Goal: Transaction & Acquisition: Book appointment/travel/reservation

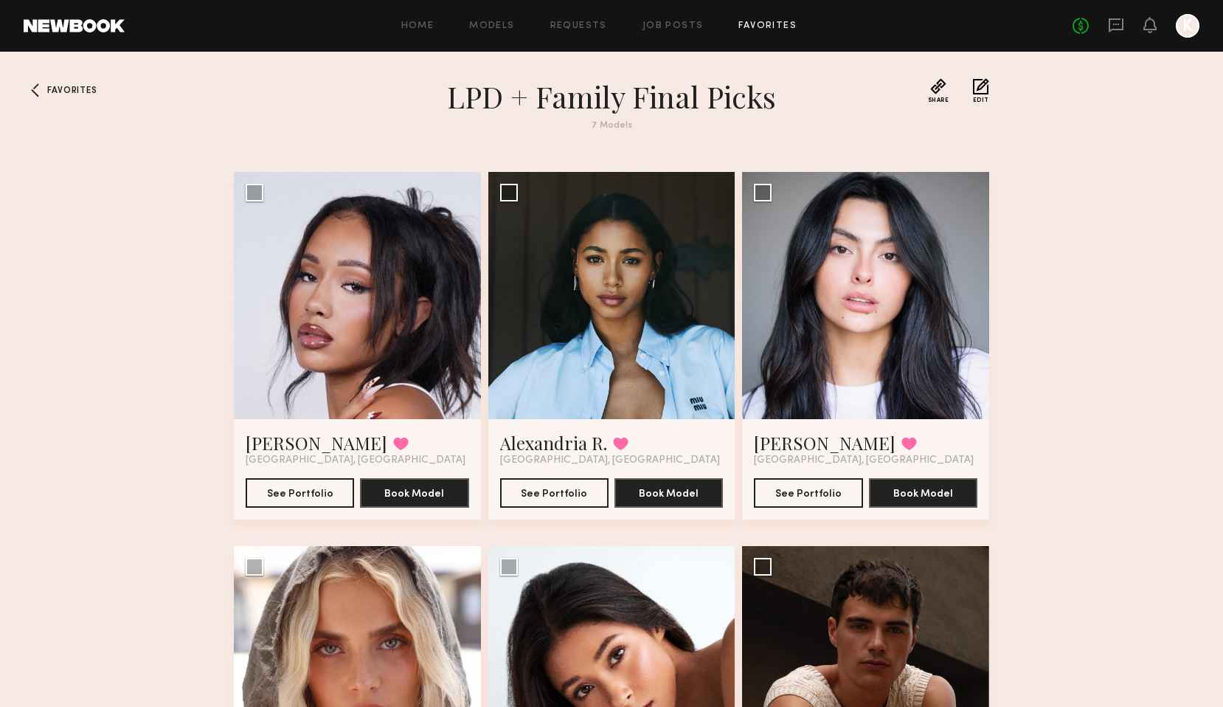
click at [771, 26] on link "Favorites" at bounding box center [767, 26] width 58 height 10
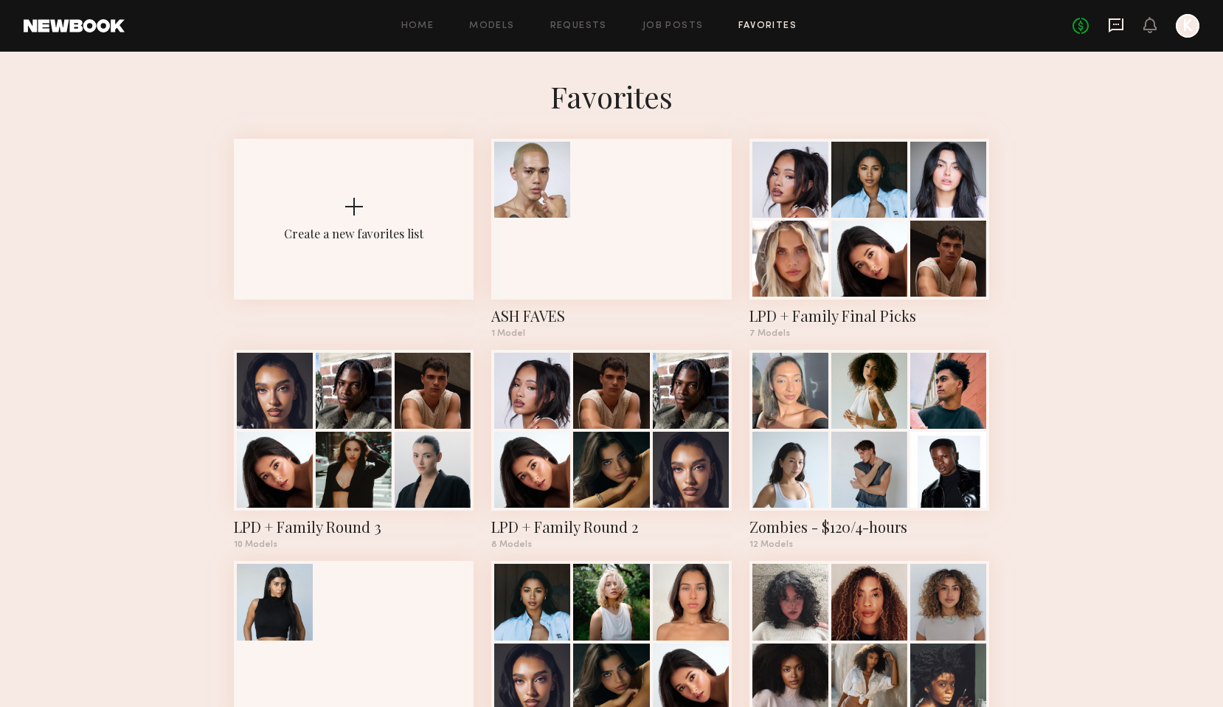
click at [1114, 27] on icon at bounding box center [1116, 25] width 16 height 16
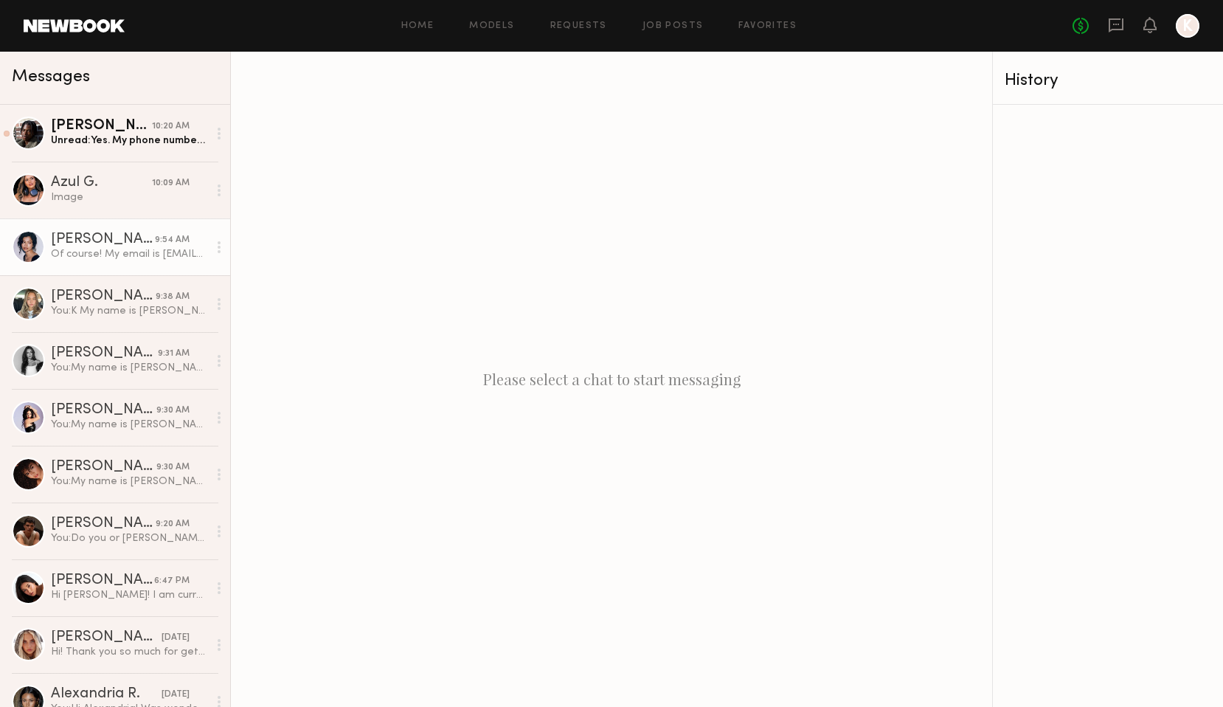
click at [97, 263] on link "[PERSON_NAME] 9:54 AM Of course! My email is [EMAIL_ADDRESS][DOMAIN_NAME] and m…" at bounding box center [115, 246] width 230 height 57
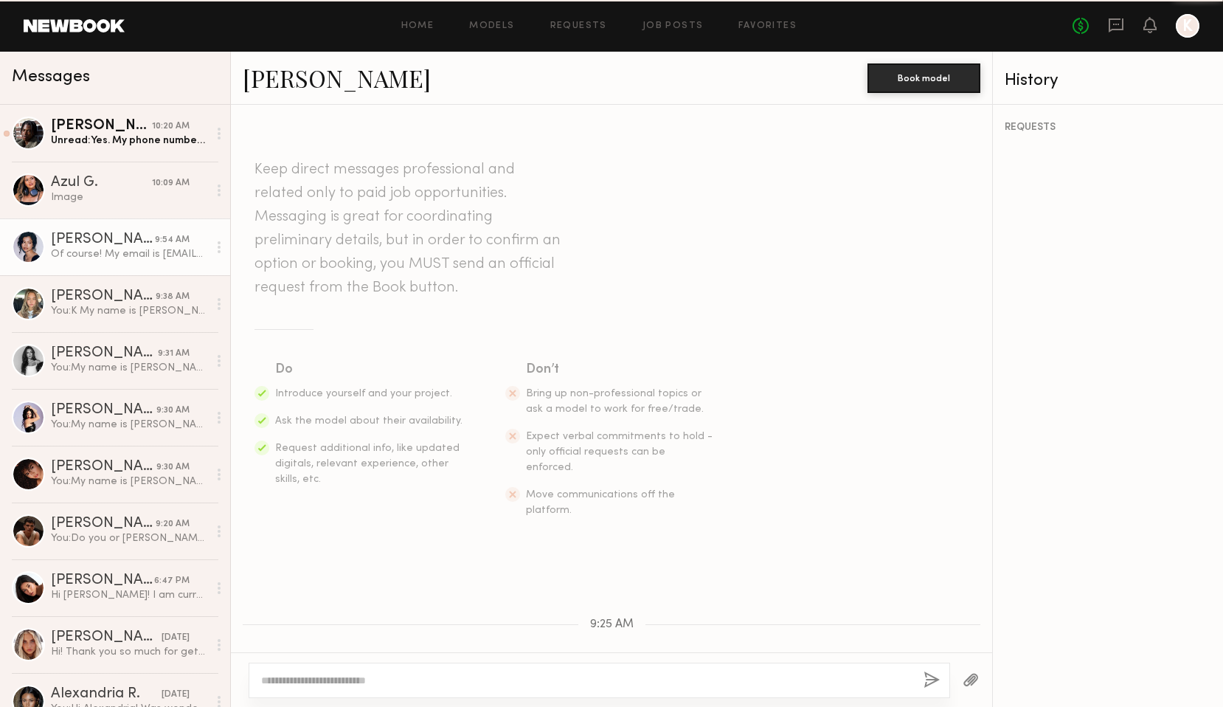
scroll to position [1199, 0]
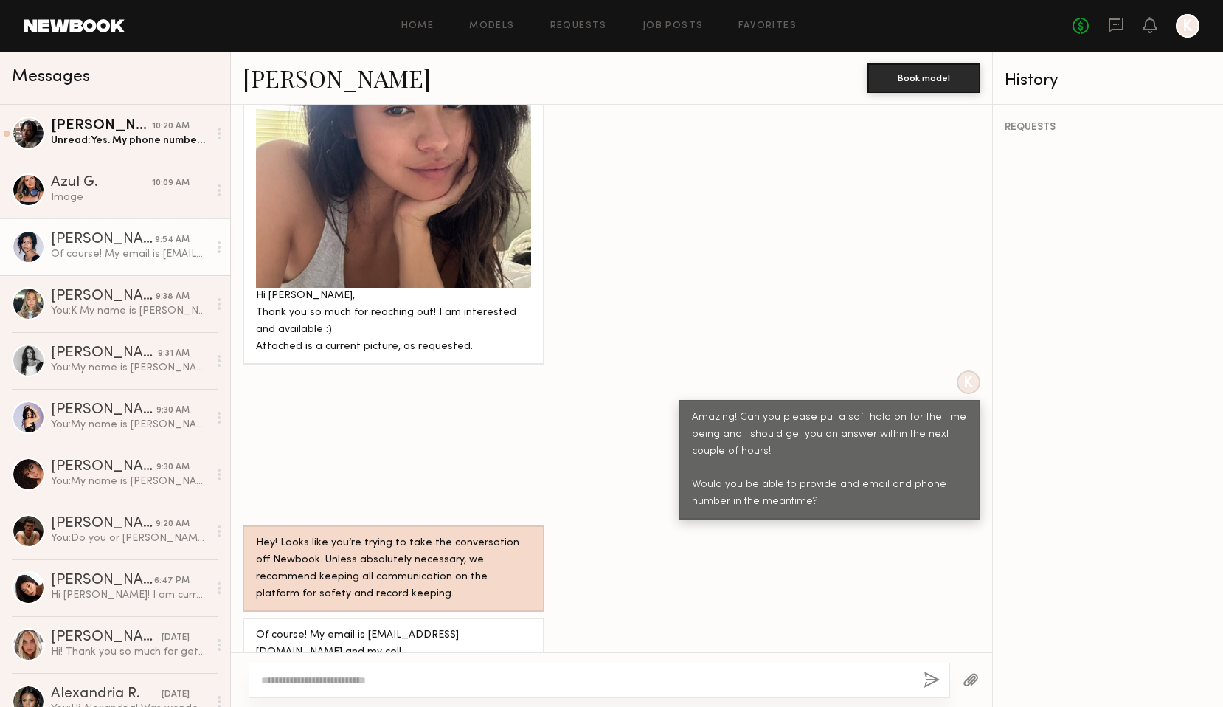
click at [302, 81] on link "[PERSON_NAME]" at bounding box center [337, 78] width 188 height 32
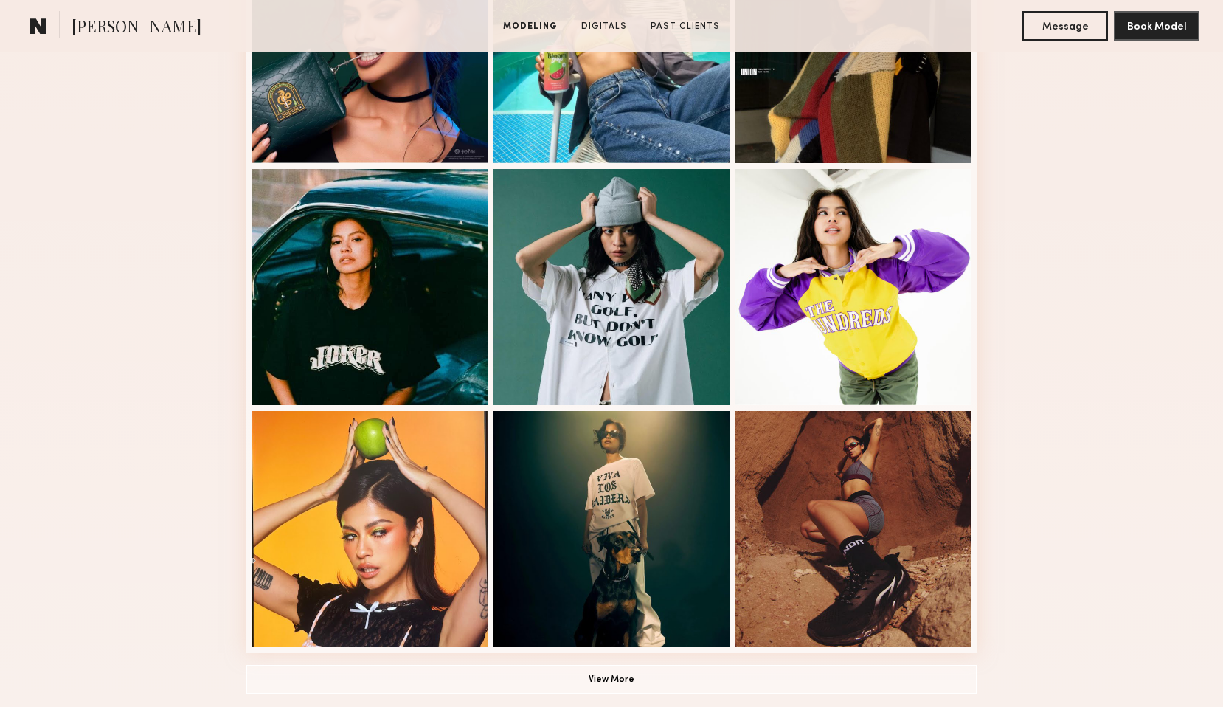
scroll to position [765, 0]
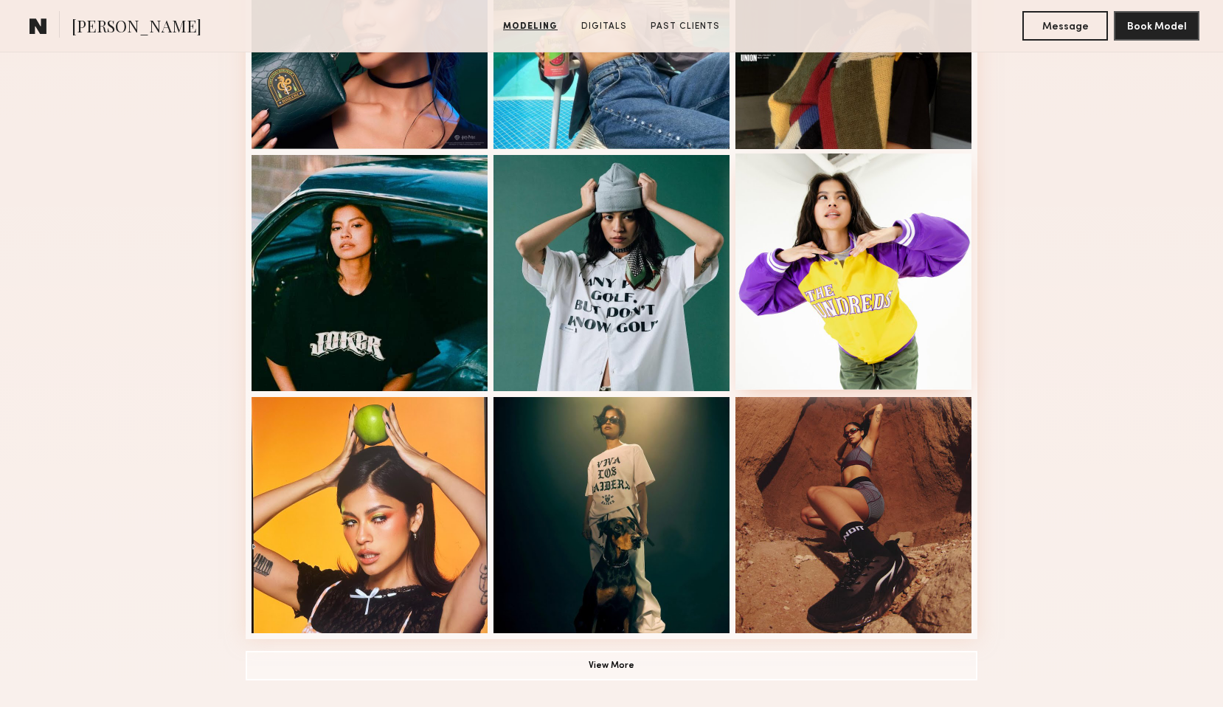
click at [868, 277] on div at bounding box center [853, 271] width 236 height 236
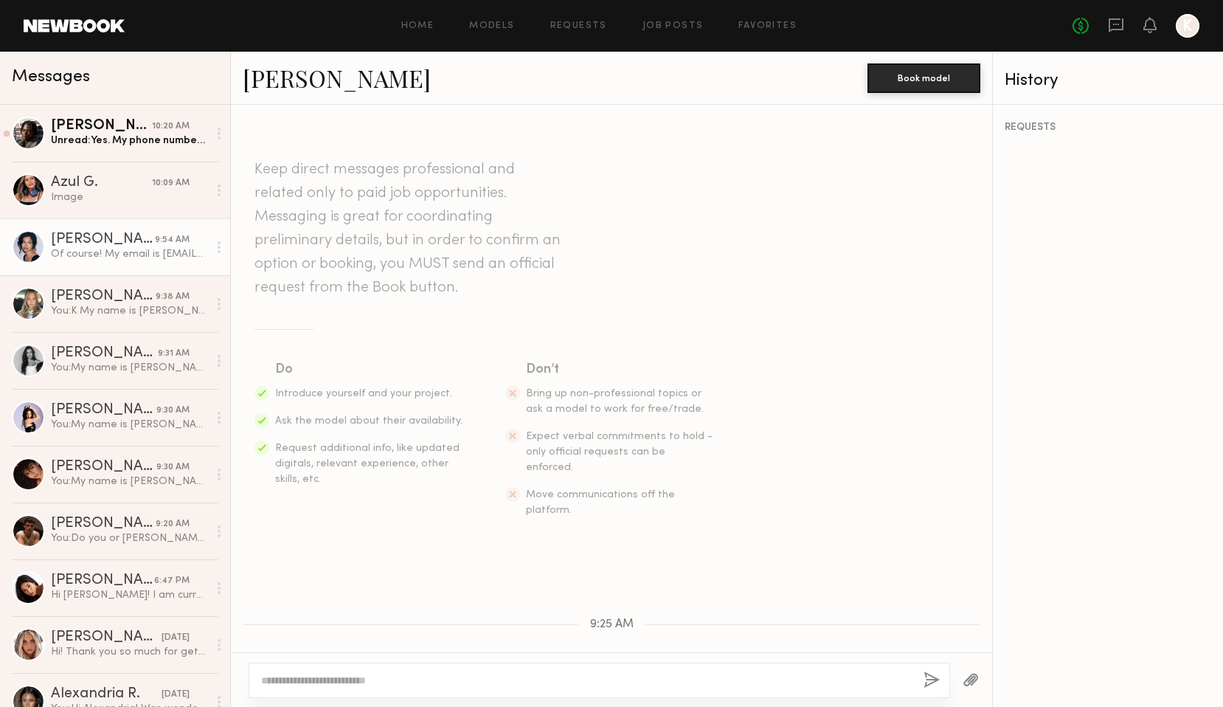
scroll to position [1199, 0]
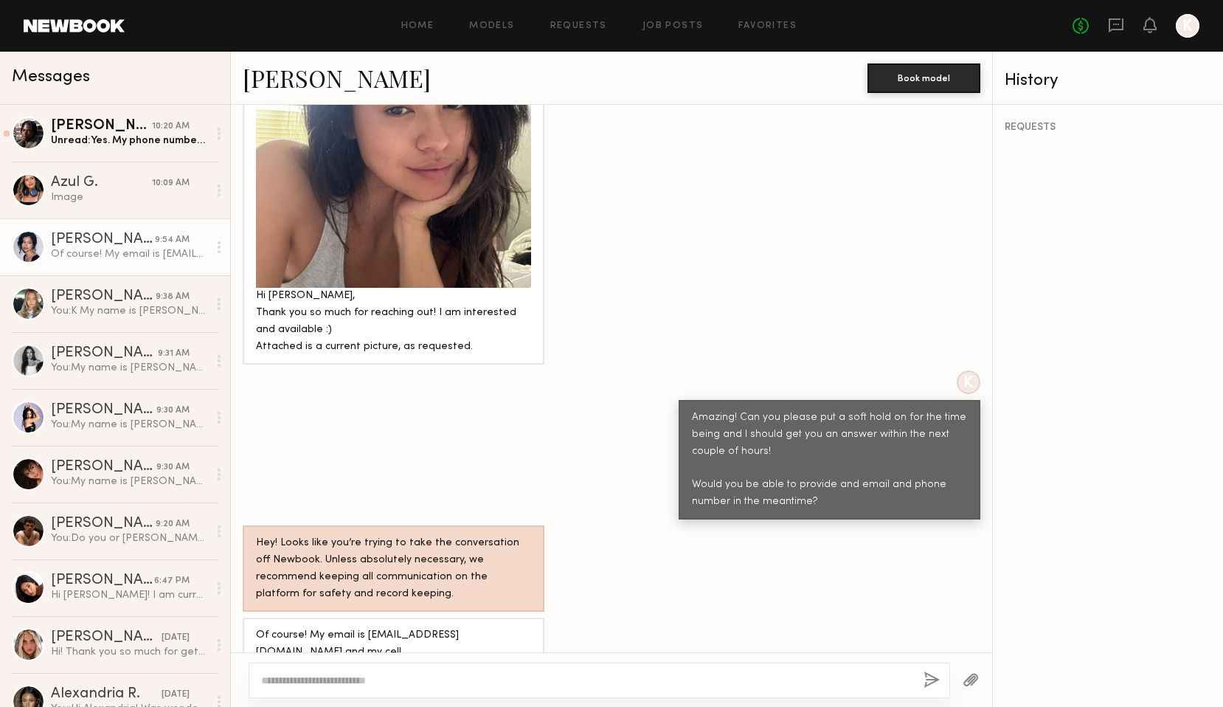
click at [316, 73] on link "[PERSON_NAME]" at bounding box center [337, 78] width 188 height 32
click at [506, 440] on div "K Amazing! Can you please put a soft hold on for the time being and I should ge…" at bounding box center [611, 445] width 761 height 150
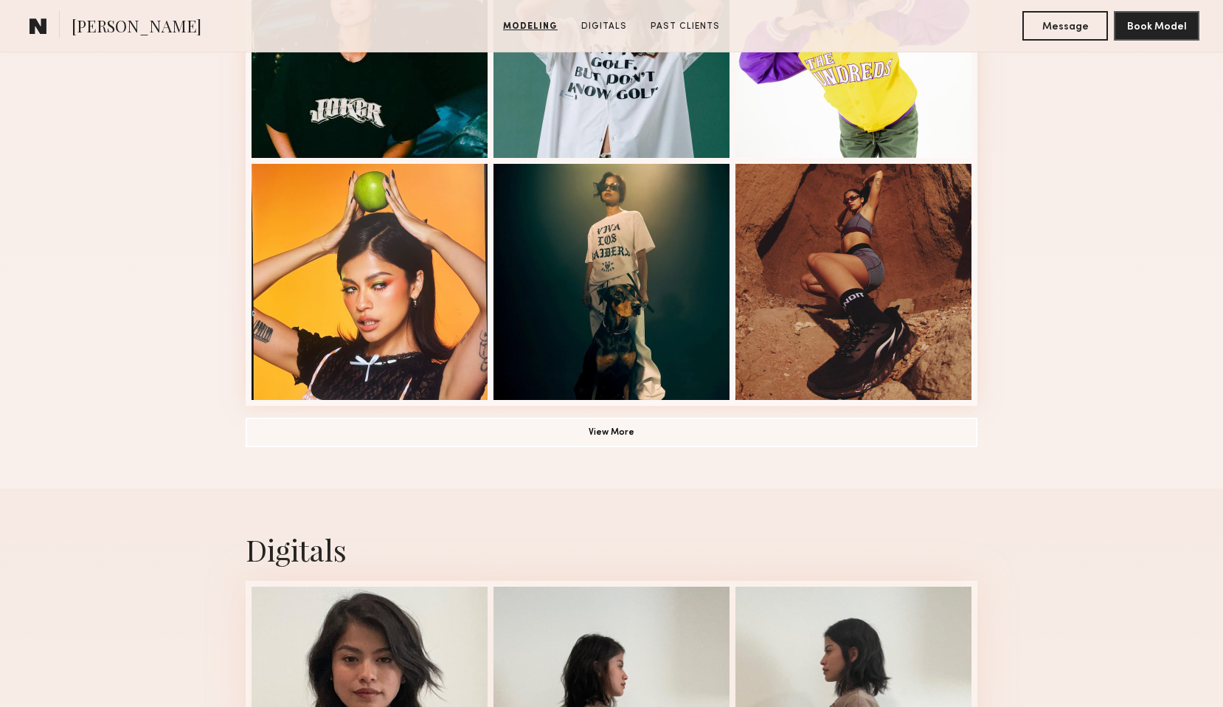
scroll to position [1003, 0]
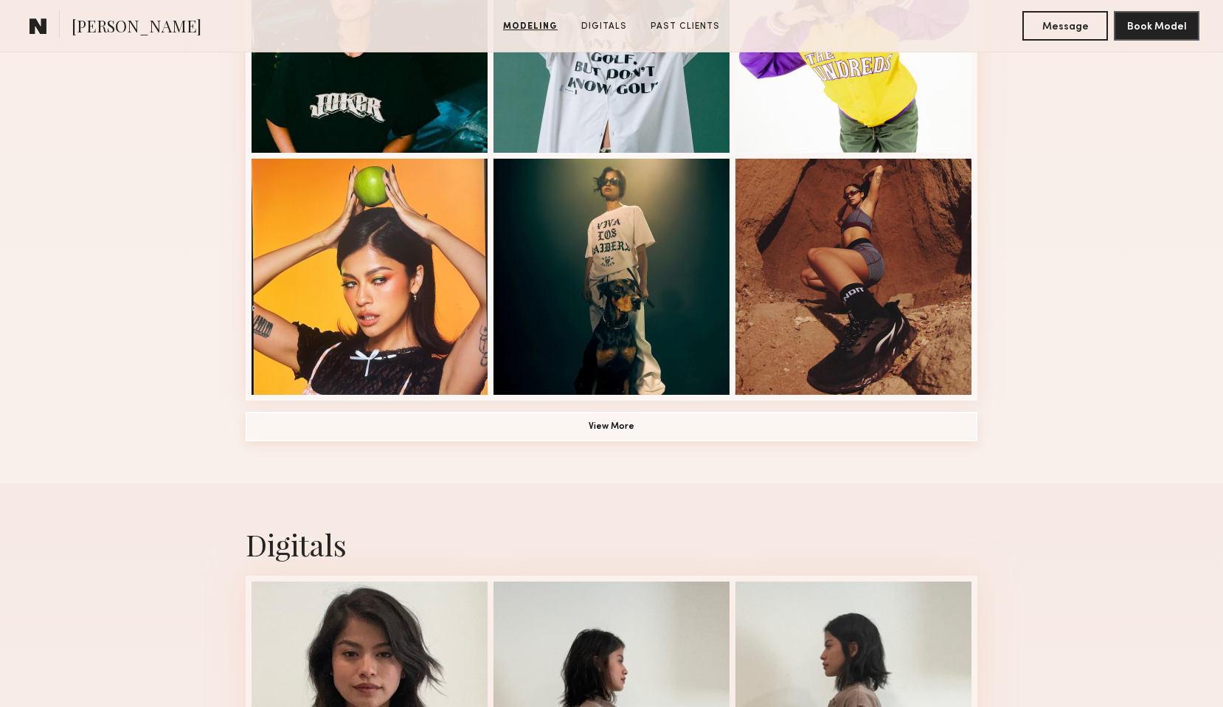
click at [669, 436] on button "View More" at bounding box center [612, 427] width 732 height 30
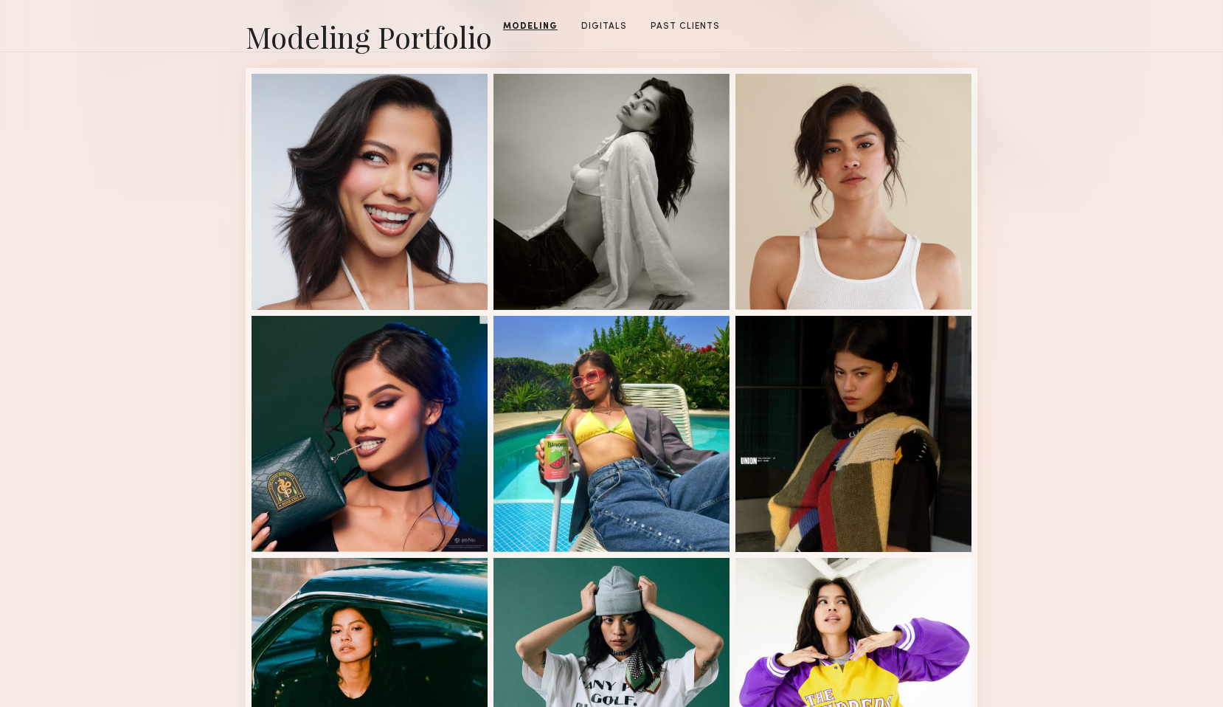
scroll to position [0, 0]
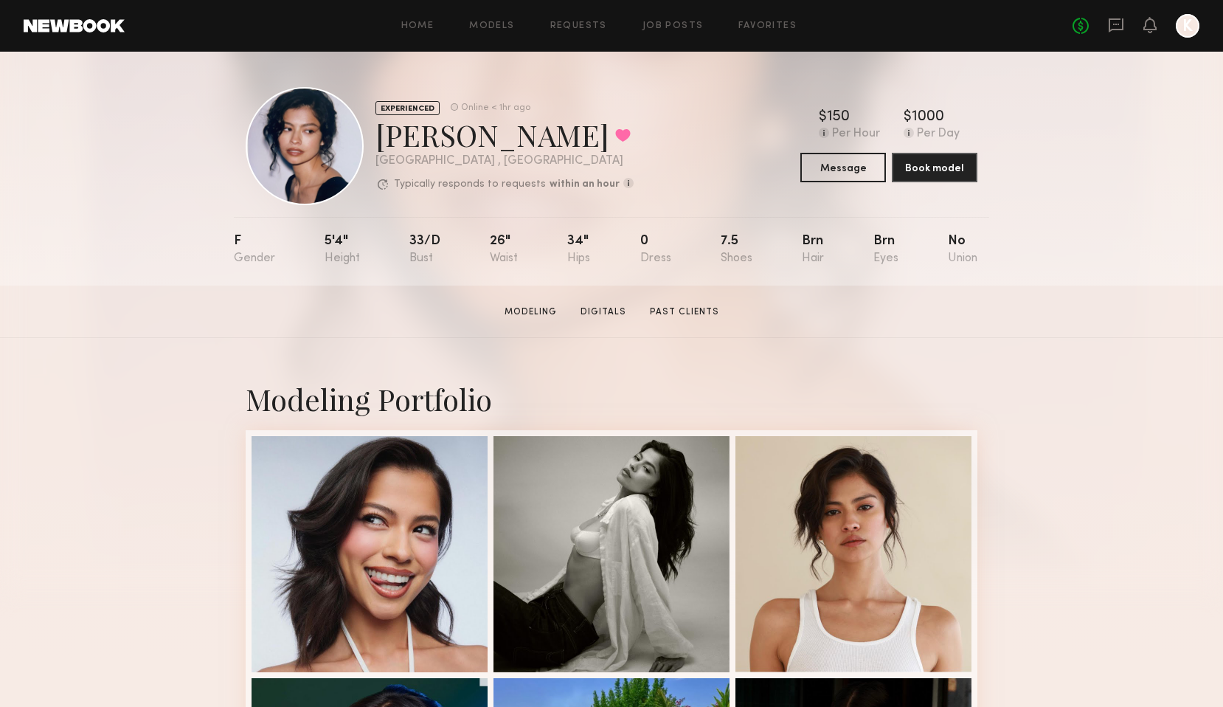
click at [103, 243] on div "EXPERIENCED Online < 1hr ago Vallerie K. Favorited Los Angeles , CA Typically r…" at bounding box center [611, 169] width 1223 height 234
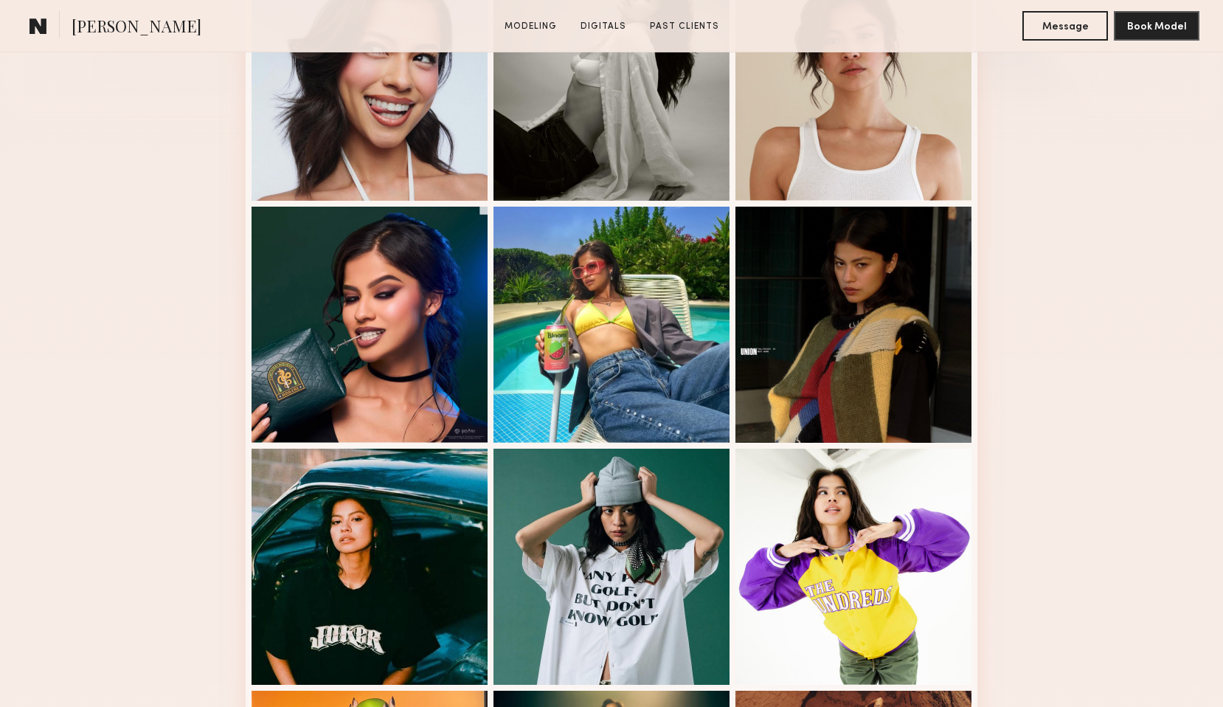
scroll to position [484, 0]
